Goal: Task Accomplishment & Management: Manage account settings

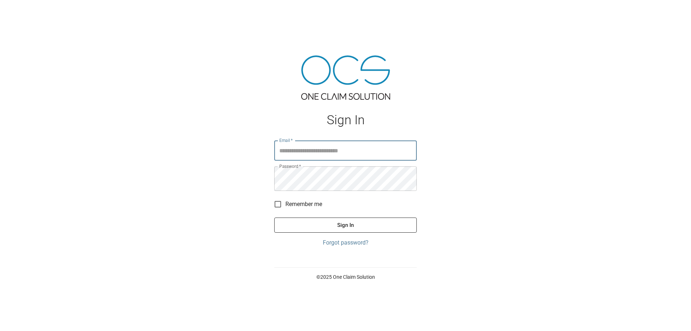
type input "**********"
click at [370, 233] on button "Sign In" at bounding box center [345, 224] width 143 height 15
